Goal: Check status: Check status

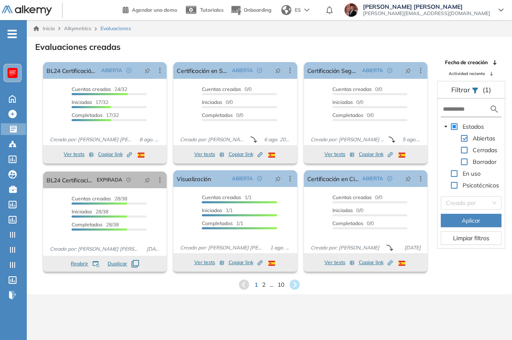
click at [16, 75] on img at bounding box center [12, 73] width 7 height 7
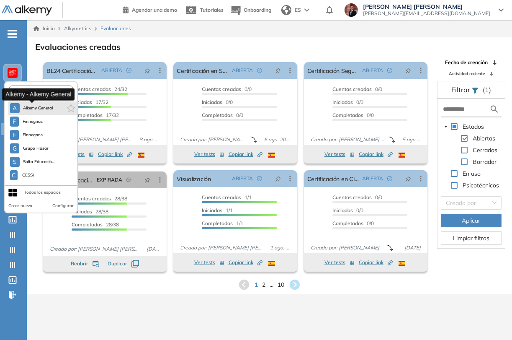
click at [34, 108] on span "Alkemy General" at bounding box center [38, 108] width 30 height 7
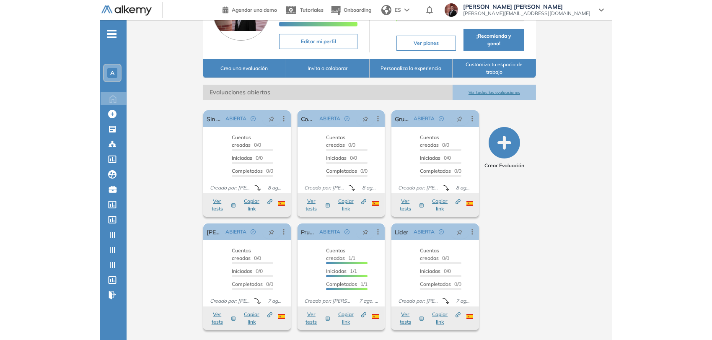
scroll to position [51, 0]
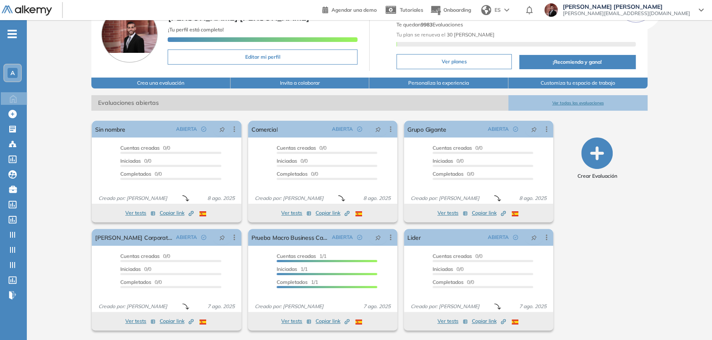
click at [8, 33] on icon "-" at bounding box center [12, 34] width 9 height 2
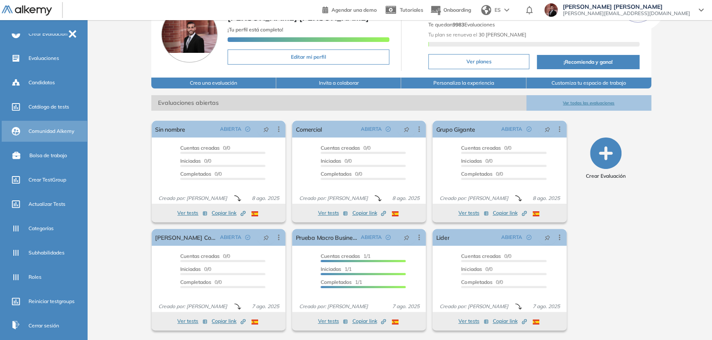
scroll to position [47, 0]
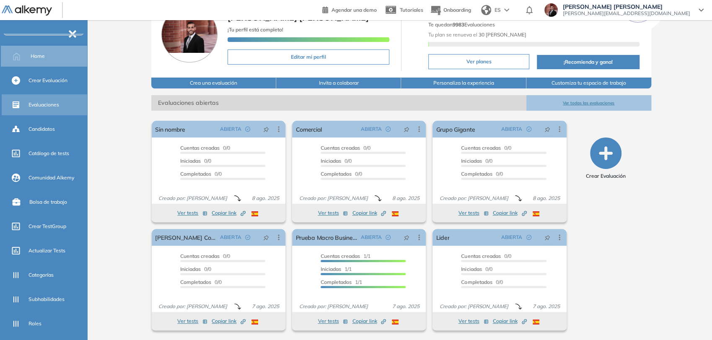
click at [57, 109] on div "Evaluaciones" at bounding box center [56, 105] width 57 height 14
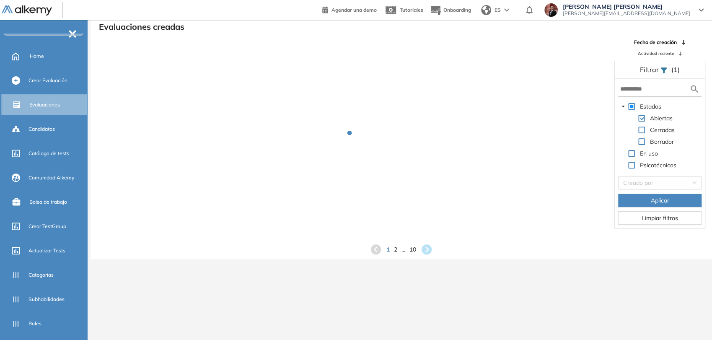
scroll to position [20, 0]
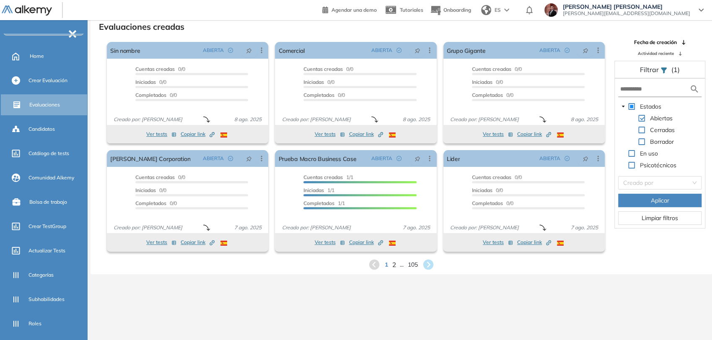
click at [394, 262] on span "2" at bounding box center [394, 264] width 4 height 10
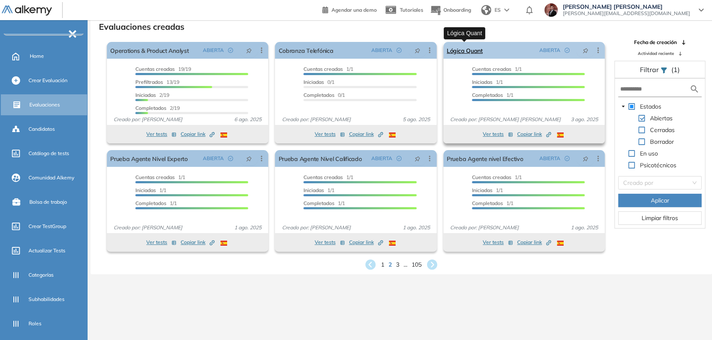
click at [468, 50] on link "Lógica Quant" at bounding box center [465, 50] width 36 height 17
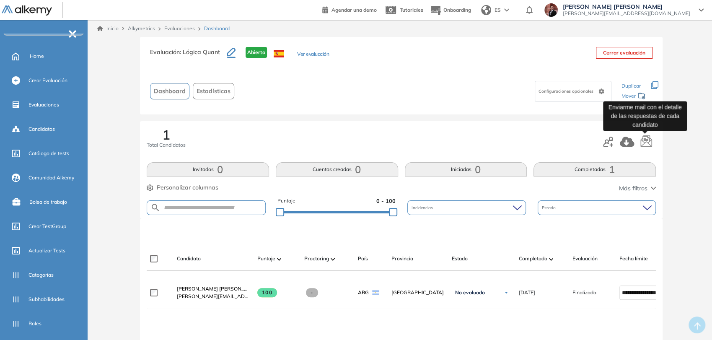
click at [512, 142] on icon "button" at bounding box center [646, 141] width 13 height 13
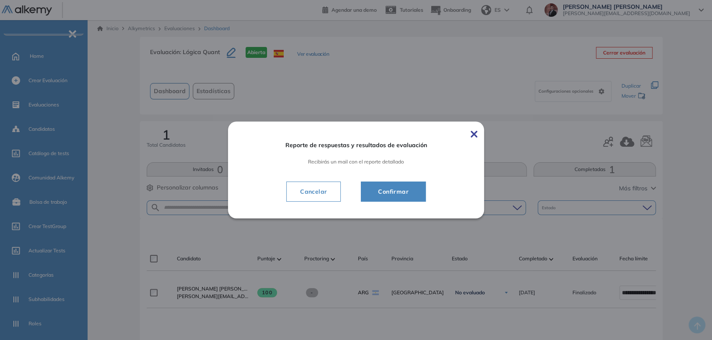
click at [418, 193] on button "Confirmar" at bounding box center [393, 191] width 65 height 20
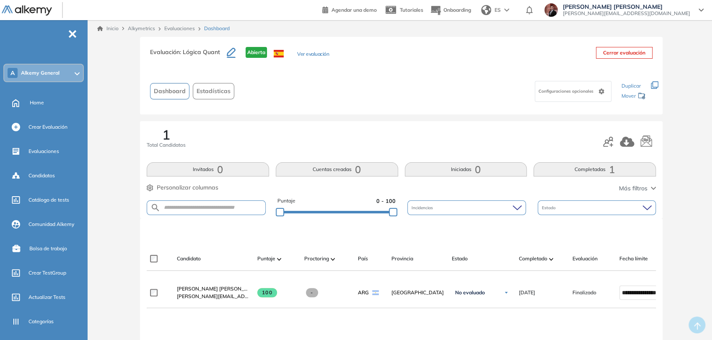
click at [50, 72] on span "Alkemy General" at bounding box center [40, 73] width 39 height 7
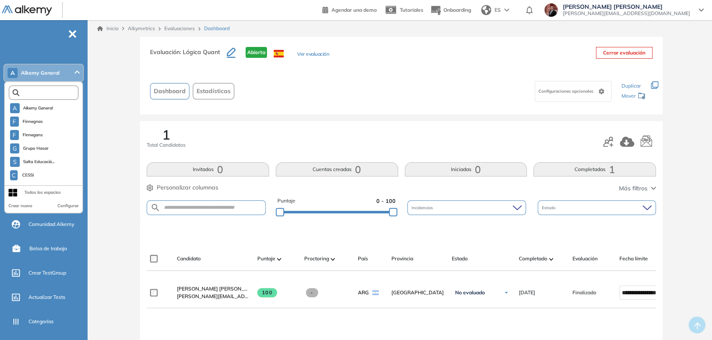
click at [48, 95] on input "text" at bounding box center [45, 93] width 52 height 6
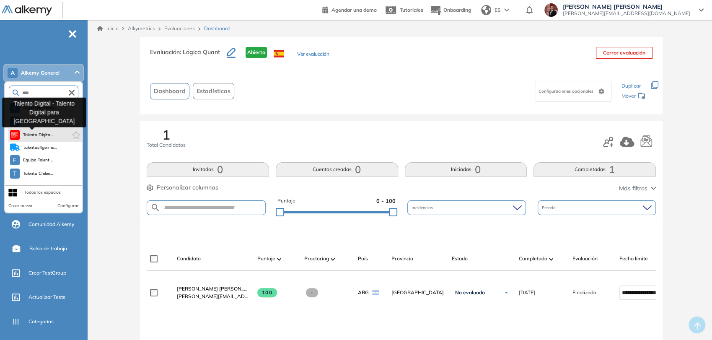
type input "****"
click at [24, 136] on span "Talento Digita..." at bounding box center [38, 135] width 30 height 7
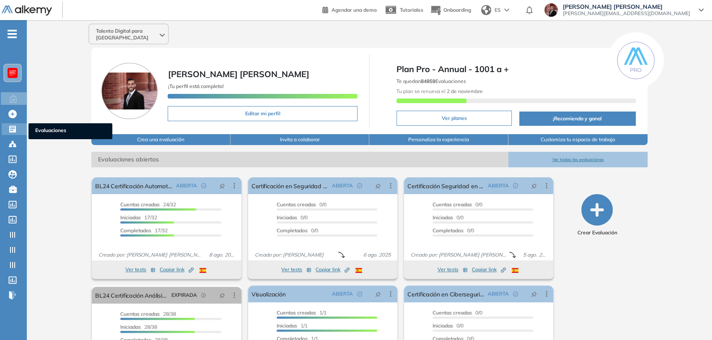
click at [11, 126] on icon at bounding box center [12, 129] width 8 height 8
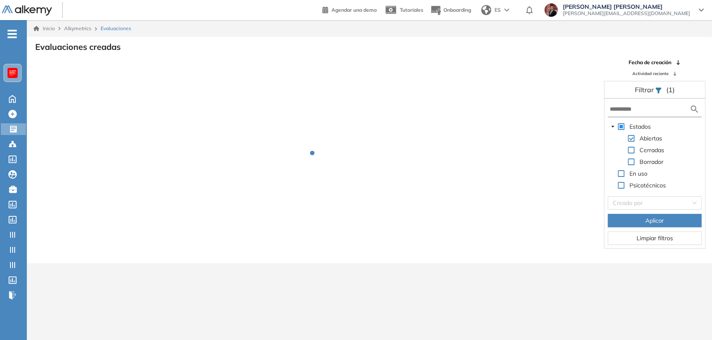
click at [667, 115] on form at bounding box center [655, 110] width 94 height 16
drag, startPoint x: 667, startPoint y: 115, endPoint x: 664, endPoint y: 111, distance: 4.5
click at [666, 114] on form at bounding box center [655, 110] width 94 height 16
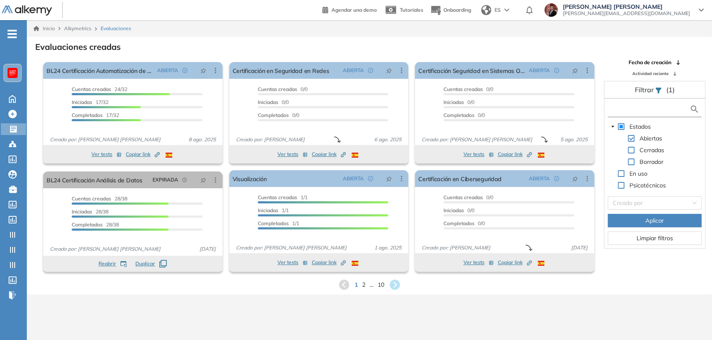
click at [667, 108] on input "text" at bounding box center [650, 109] width 80 height 9
click at [633, 106] on input "text" at bounding box center [650, 109] width 80 height 9
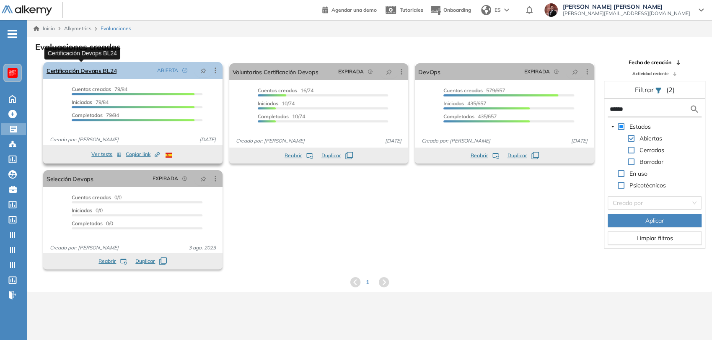
type input "******"
click at [113, 65] on link "Certificación Devops BL24" at bounding box center [82, 70] width 70 height 17
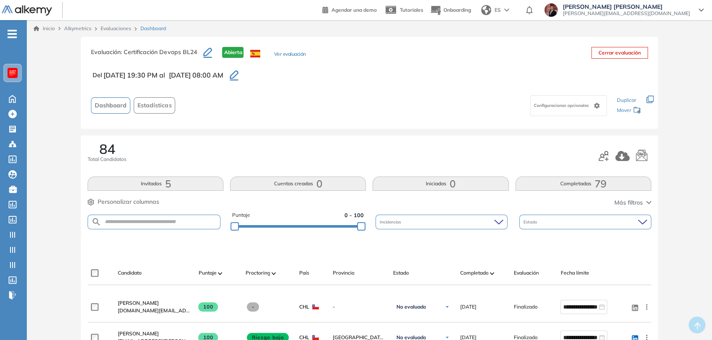
drag, startPoint x: 160, startPoint y: 107, endPoint x: 164, endPoint y: 103, distance: 5.6
click at [163, 103] on span "Estadísticas" at bounding box center [154, 105] width 34 height 9
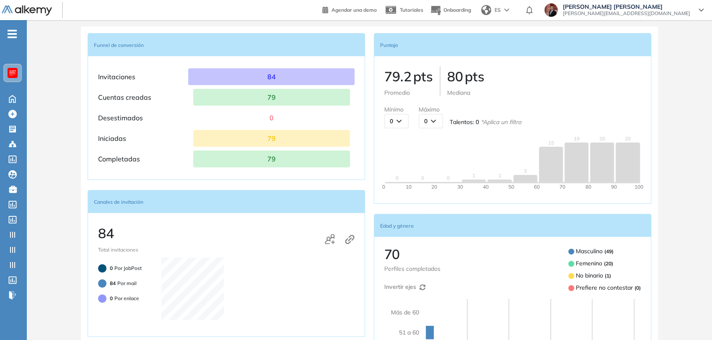
scroll to position [93, 0]
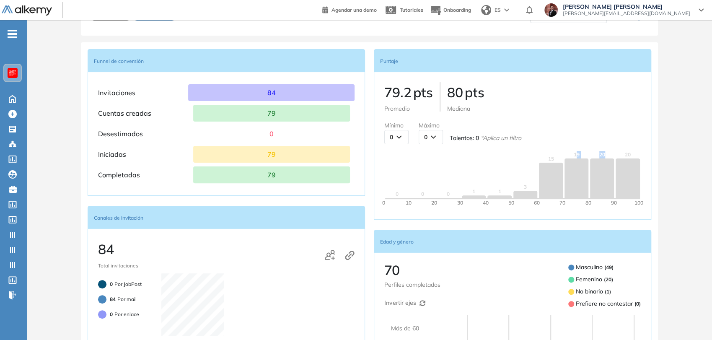
drag, startPoint x: 576, startPoint y: 155, endPoint x: 614, endPoint y: 160, distance: 38.9
click at [615, 161] on div "0 0 0 1 1 3 15 19 20 20" at bounding box center [512, 174] width 256 height 47
drag, startPoint x: 623, startPoint y: 158, endPoint x: 589, endPoint y: 154, distance: 35.0
click at [623, 157] on div "20" at bounding box center [627, 174] width 24 height 47
drag, startPoint x: 467, startPoint y: 94, endPoint x: 411, endPoint y: 91, distance: 56.2
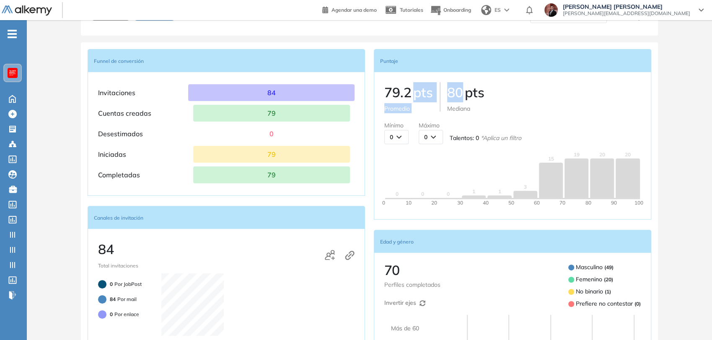
click at [411, 91] on div "79.2 pts Promedio 80 pts Mediana" at bounding box center [512, 97] width 256 height 31
click at [622, 165] on div at bounding box center [627, 177] width 24 height 39
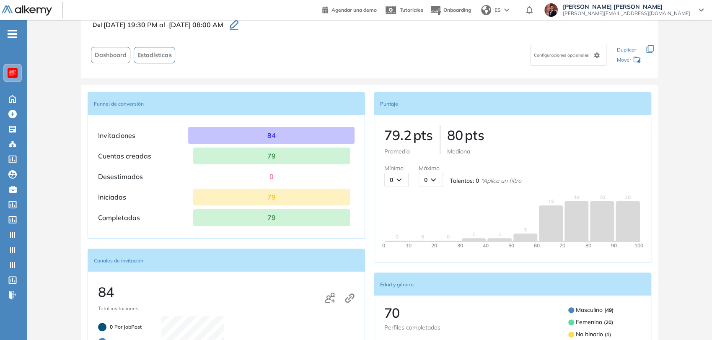
scroll to position [0, 0]
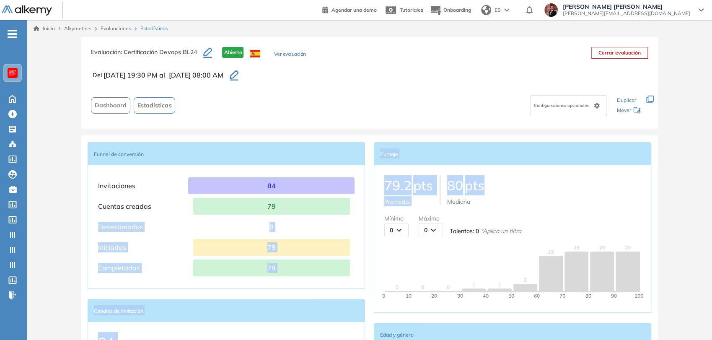
drag, startPoint x: 416, startPoint y: 186, endPoint x: 365, endPoint y: 194, distance: 50.8
click at [298, 54] on button "Ver evaluación" at bounding box center [290, 54] width 32 height 9
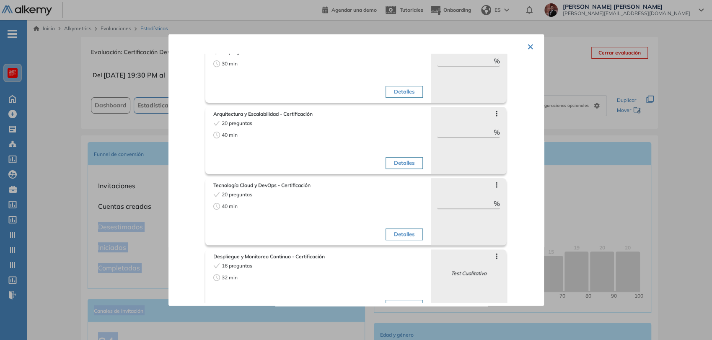
scroll to position [212, 0]
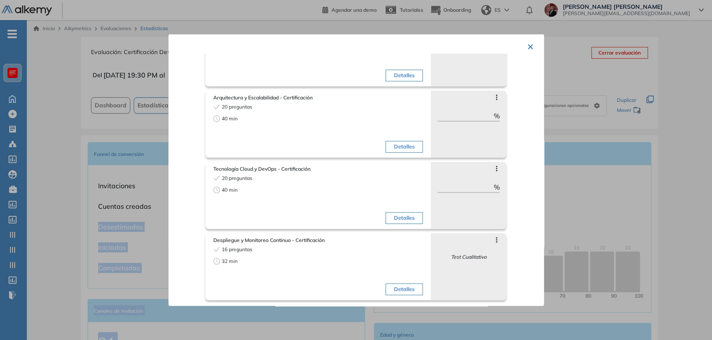
click at [528, 47] on button "×" at bounding box center [530, 45] width 7 height 16
